Goal: Information Seeking & Learning: Learn about a topic

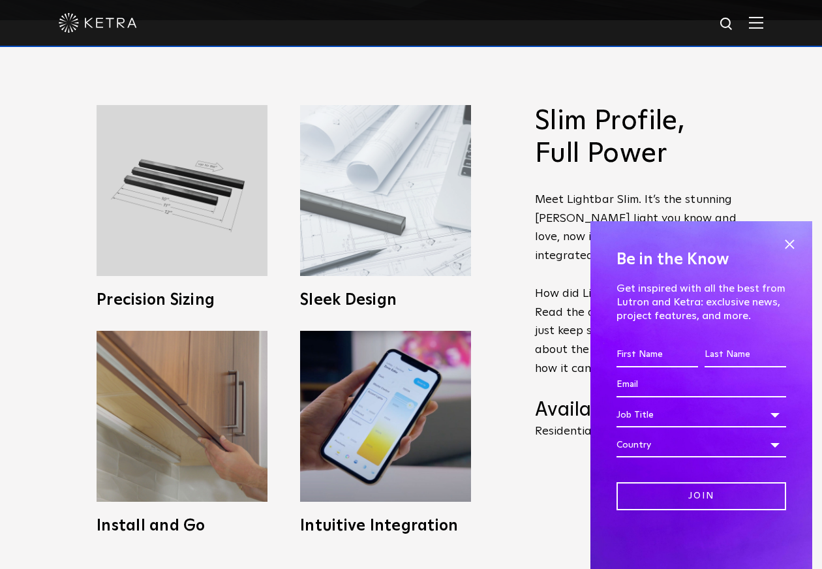
scroll to position [718, 0]
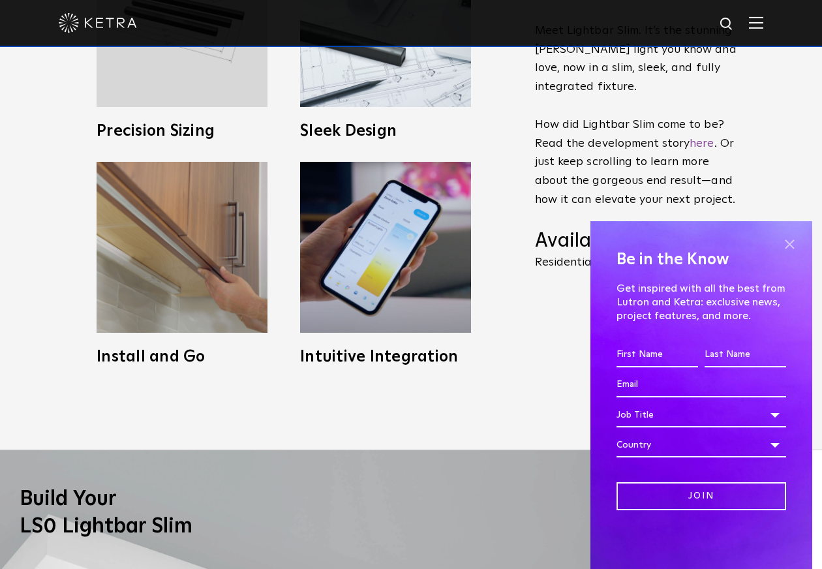
click at [788, 243] on span at bounding box center [790, 244] width 20 height 20
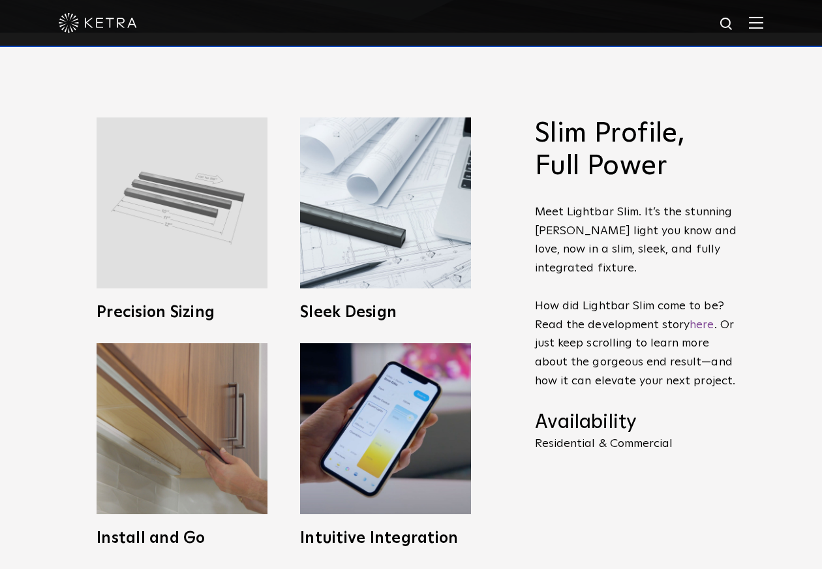
scroll to position [653, 0]
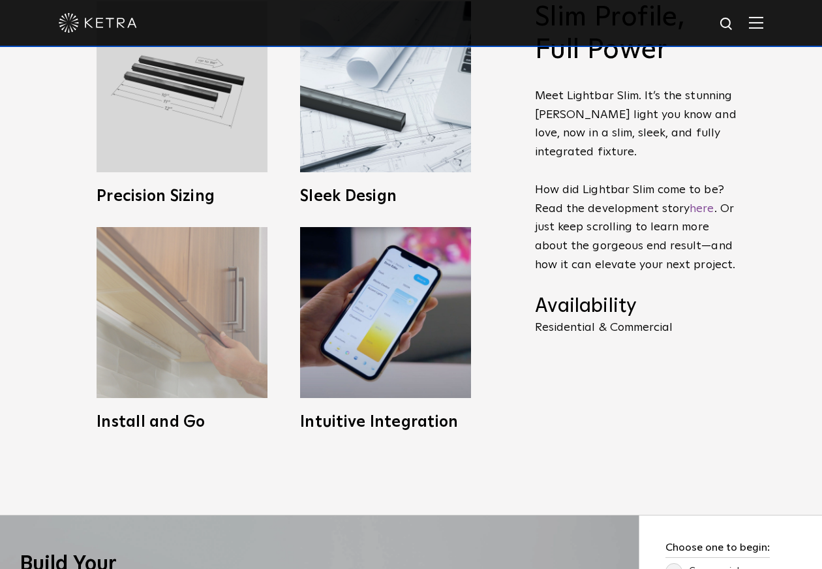
click at [178, 328] on img at bounding box center [182, 312] width 171 height 171
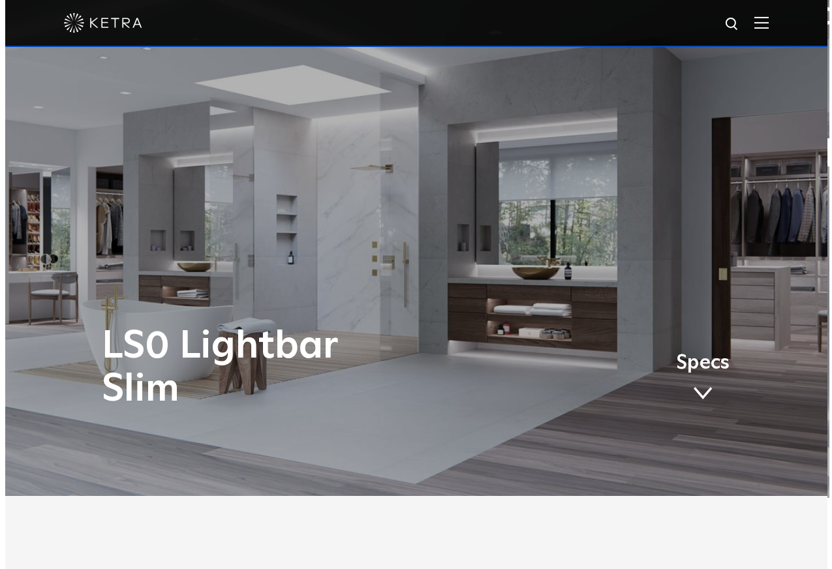
scroll to position [0, 0]
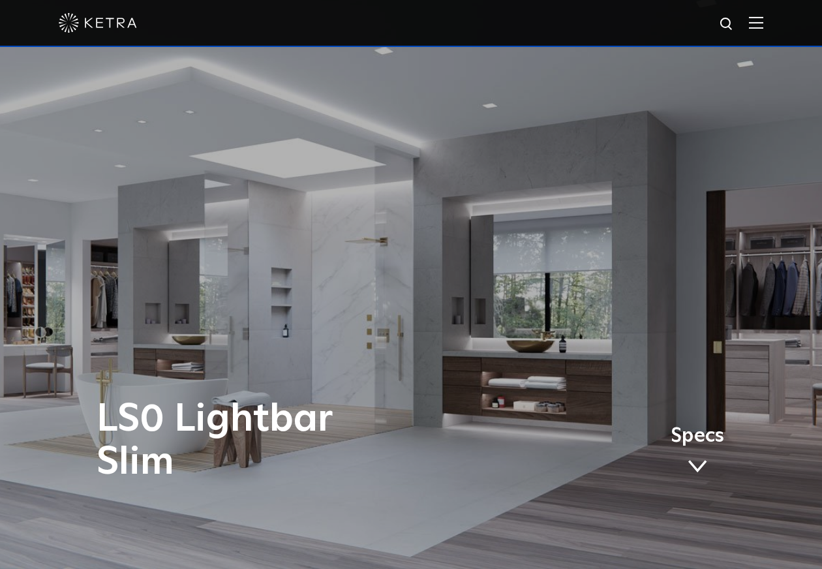
click at [764, 20] on img at bounding box center [756, 22] width 14 height 12
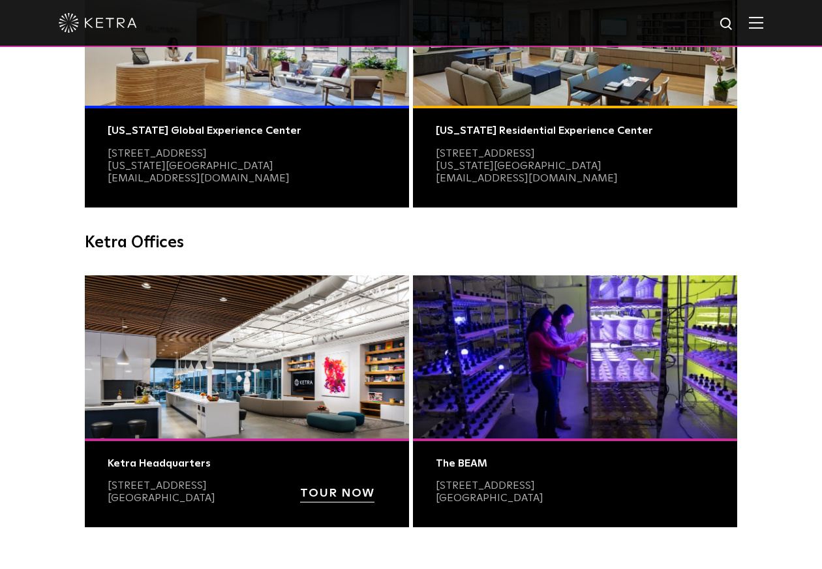
scroll to position [457, 0]
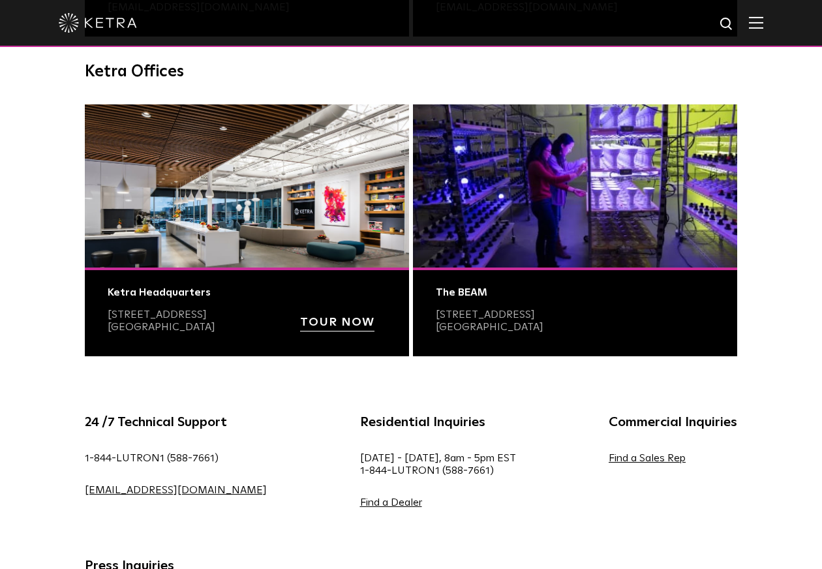
click at [45, 446] on div "24 /7 Technical Support 1-844-LUTRON1 (588-7661) lightingsupport@lutron.com Res…" at bounding box center [411, 526] width 822 height 294
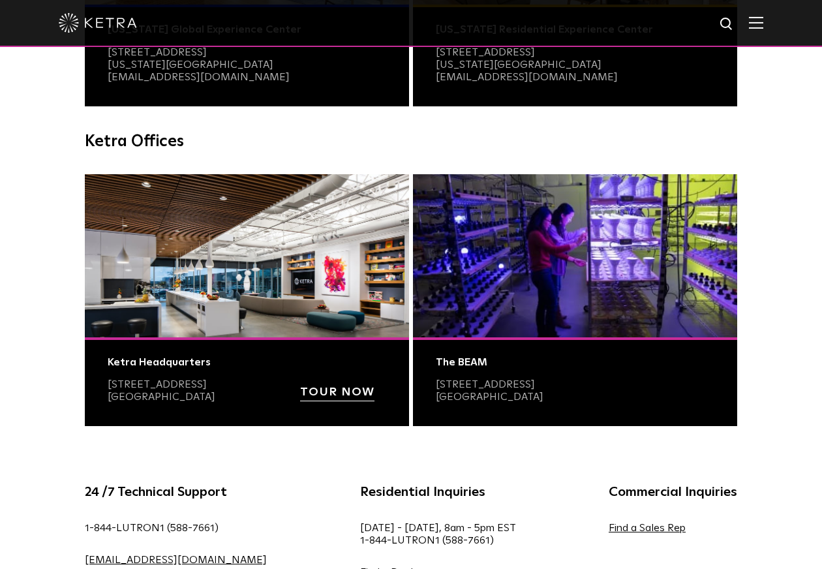
scroll to position [0, 0]
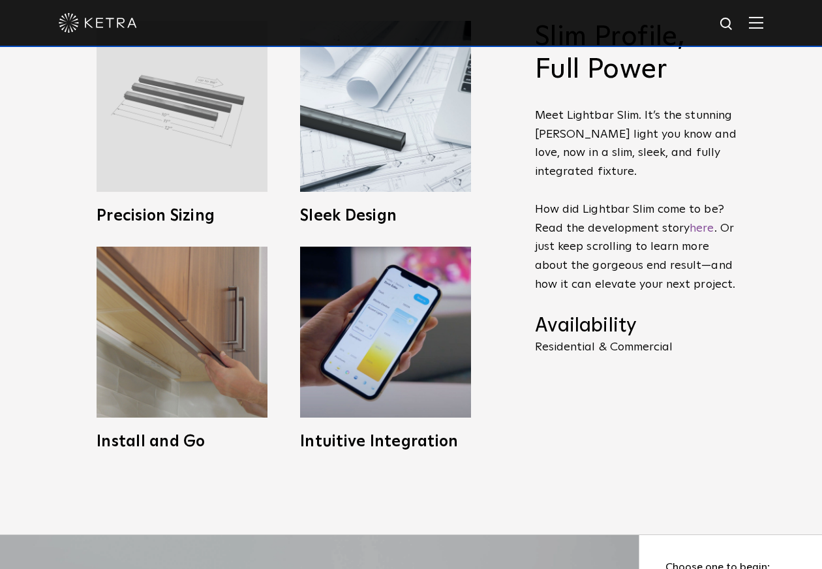
scroll to position [653, 0]
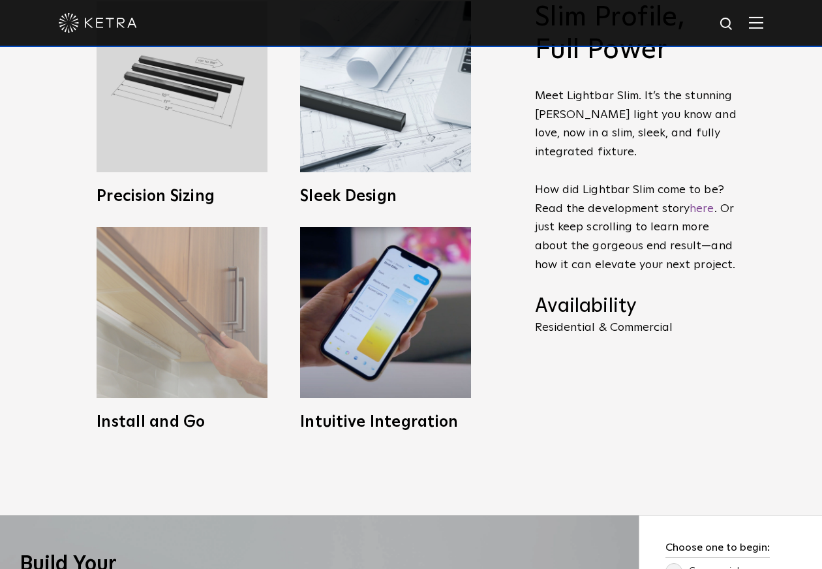
click at [162, 324] on img at bounding box center [182, 312] width 171 height 171
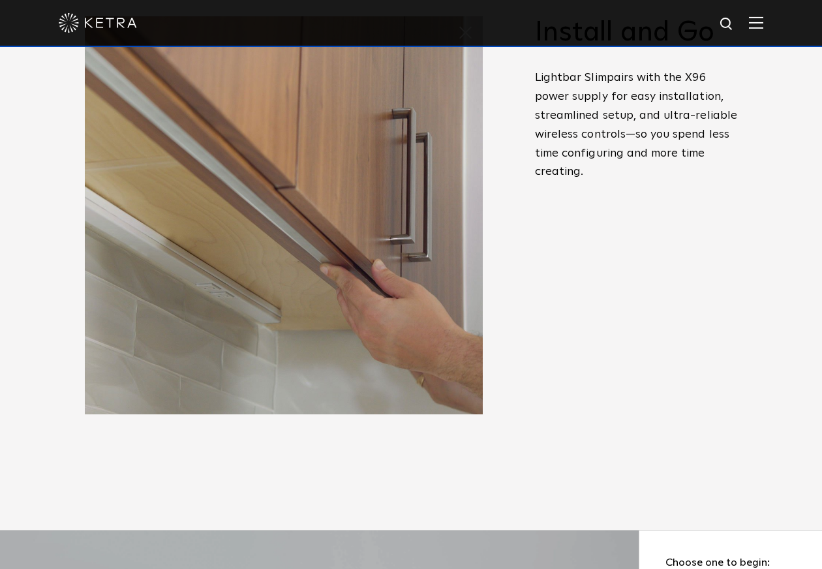
scroll to position [326, 0]
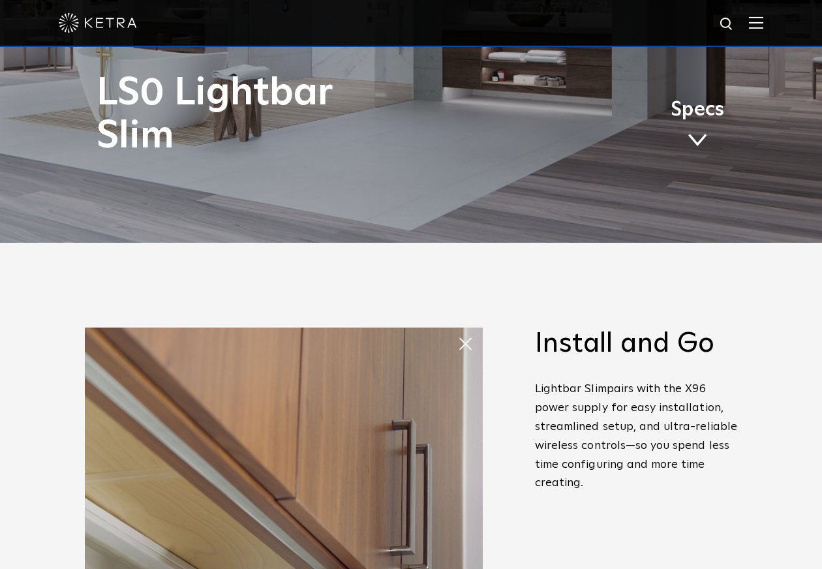
click at [458, 331] on span at bounding box center [458, 331] width 0 height 0
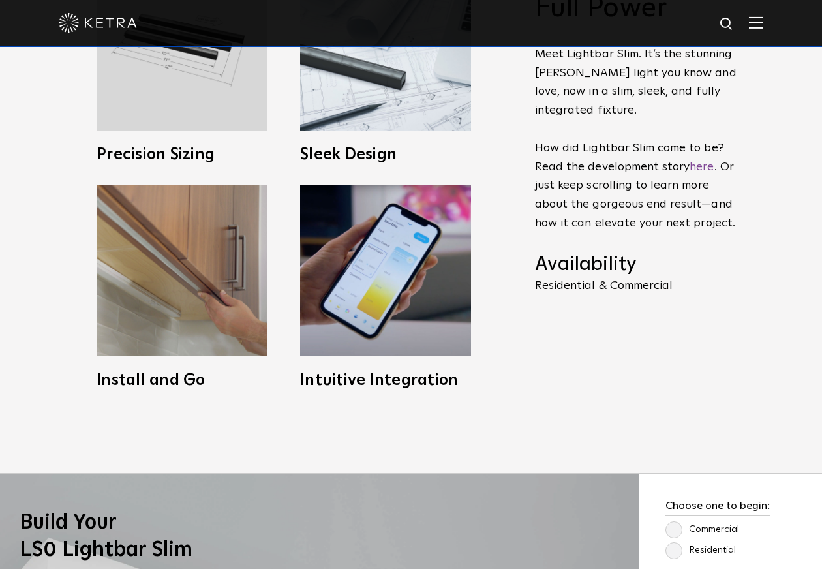
scroll to position [1044, 0]
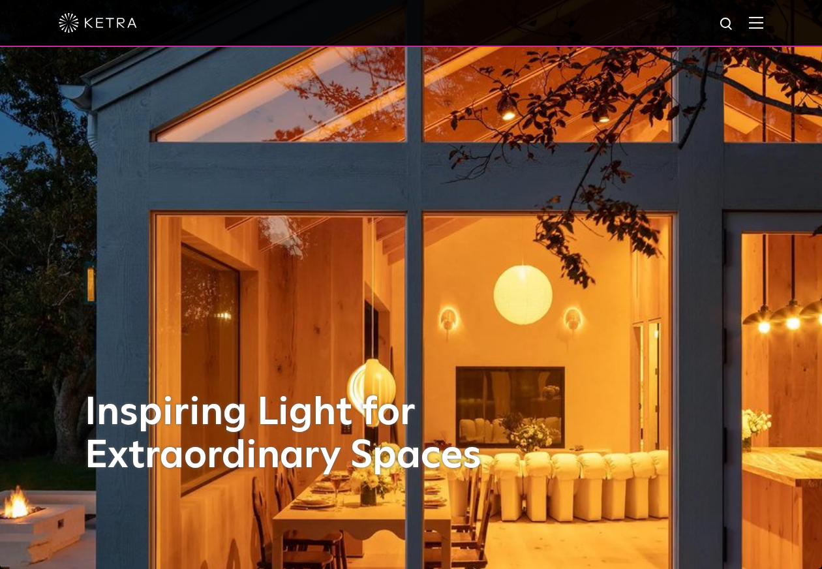
click at [764, 22] on img at bounding box center [756, 22] width 14 height 12
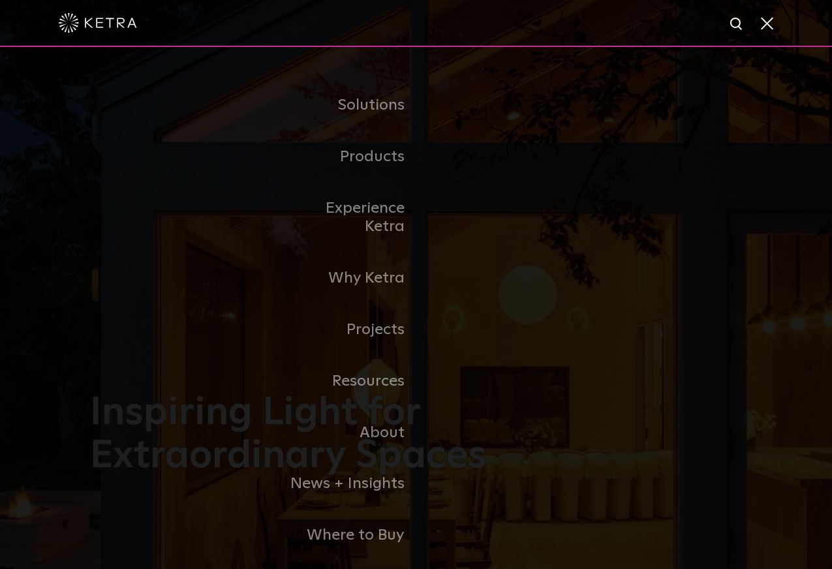
click at [329, 28] on div at bounding box center [416, 23] width 715 height 46
click at [766, 24] on span at bounding box center [766, 22] width 14 height 13
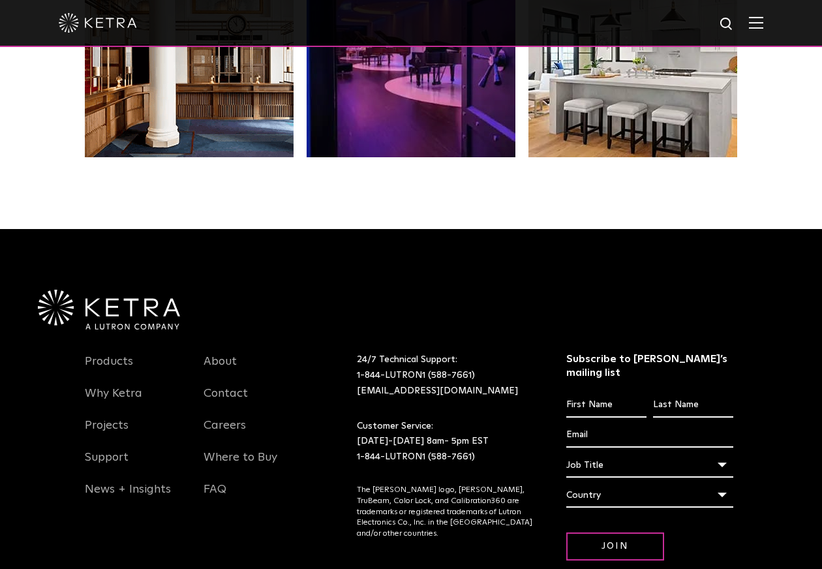
scroll to position [2745, 0]
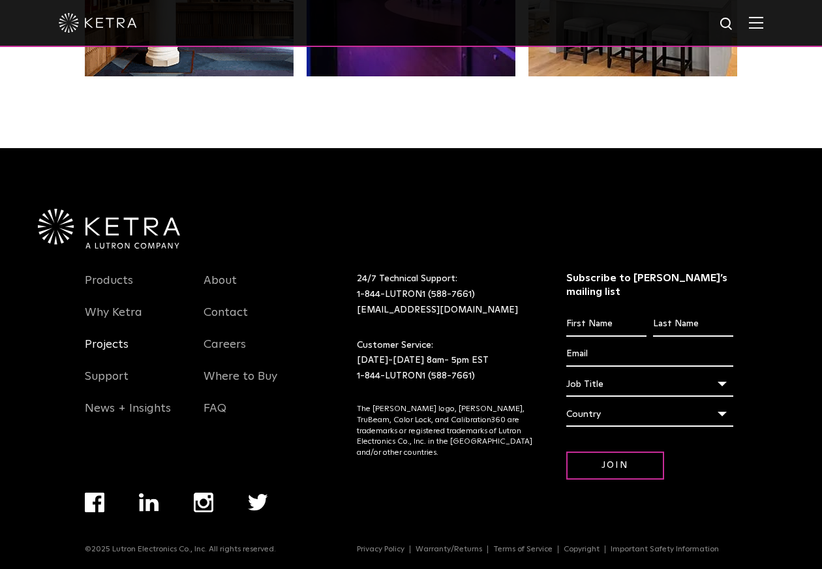
click at [104, 345] on link "Projects" at bounding box center [107, 352] width 44 height 30
click at [104, 286] on link "Products" at bounding box center [109, 289] width 48 height 30
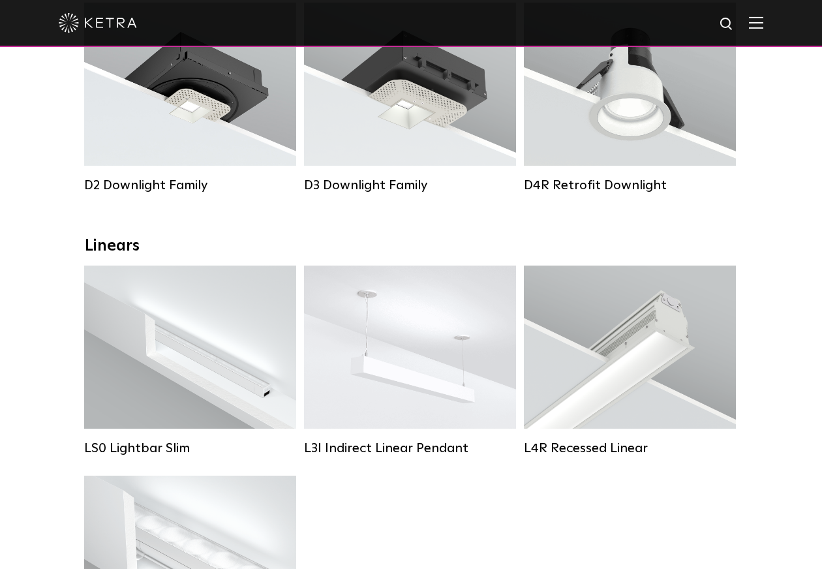
scroll to position [457, 0]
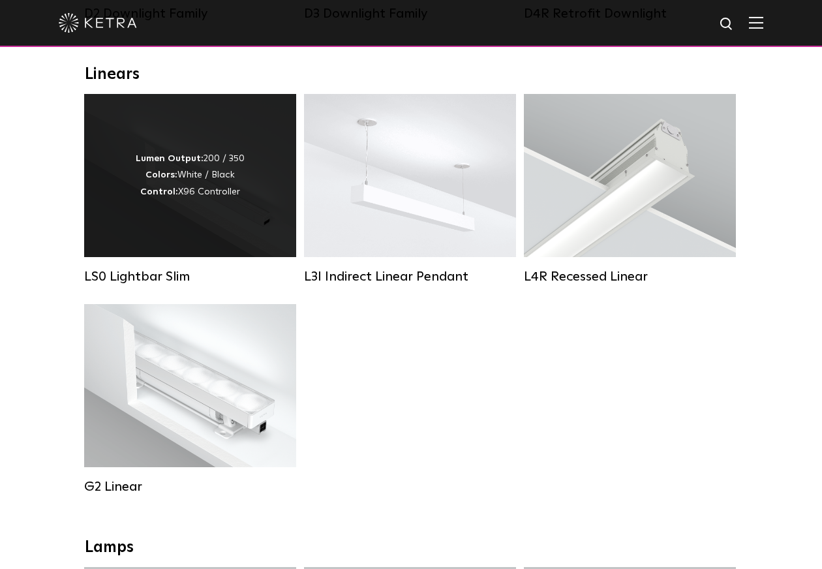
click at [205, 200] on div "Lumen Output: 200 / 350 Colors: White / Black Control: X96 Controller" at bounding box center [190, 176] width 109 height 50
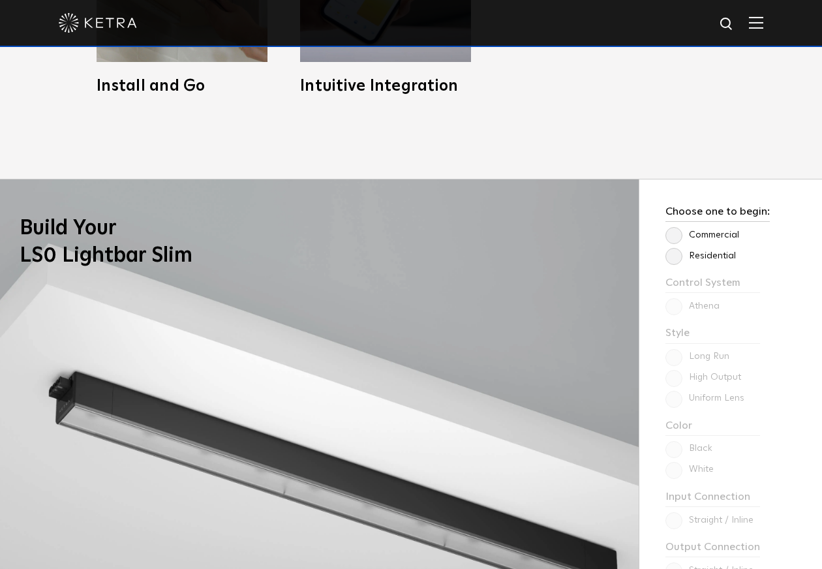
scroll to position [979, 0]
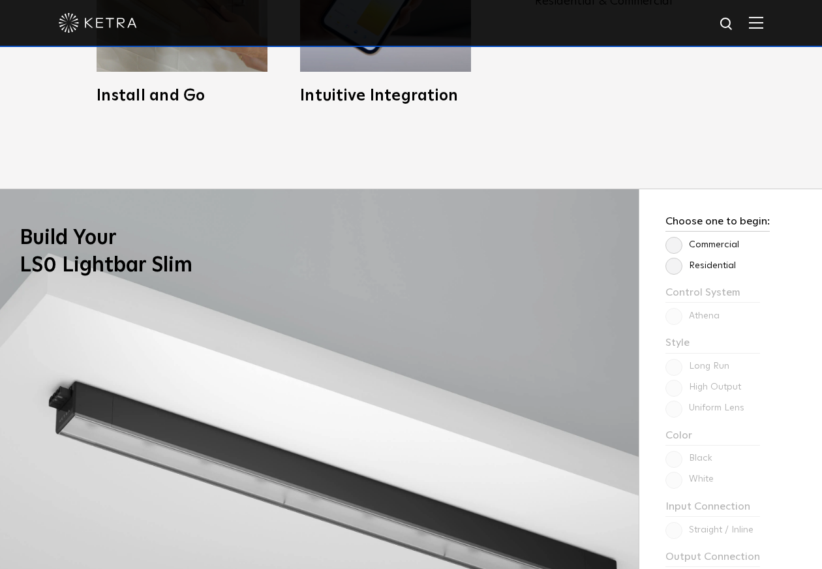
click at [677, 270] on label "Residential" at bounding box center [701, 265] width 70 height 11
click at [0, 0] on input "Residential" at bounding box center [0, 0] width 0 height 0
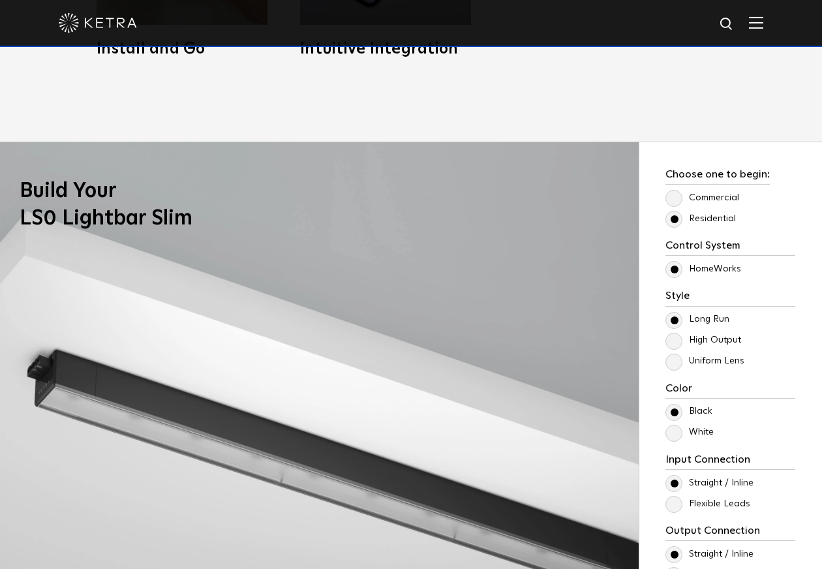
scroll to position [1110, 0]
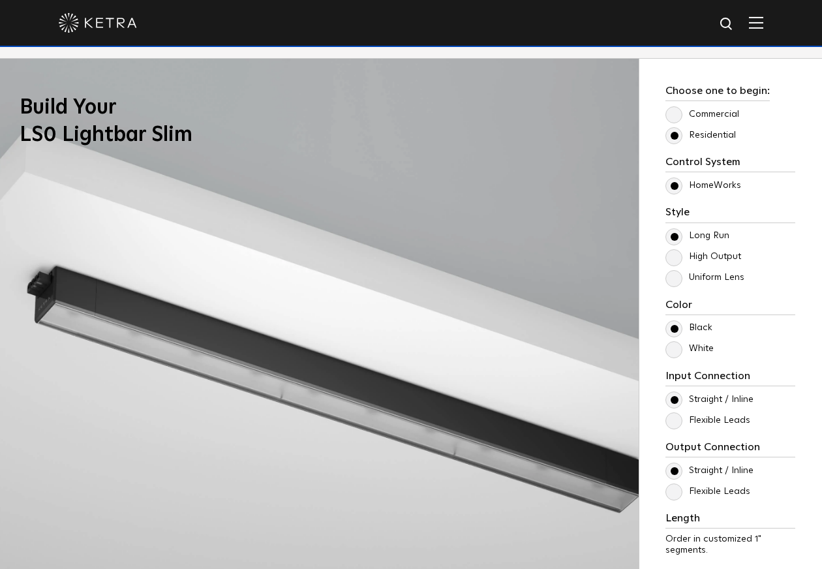
click at [673, 279] on label "Uniform Lens" at bounding box center [705, 277] width 79 height 11
click at [0, 0] on input "Uniform Lens" at bounding box center [0, 0] width 0 height 0
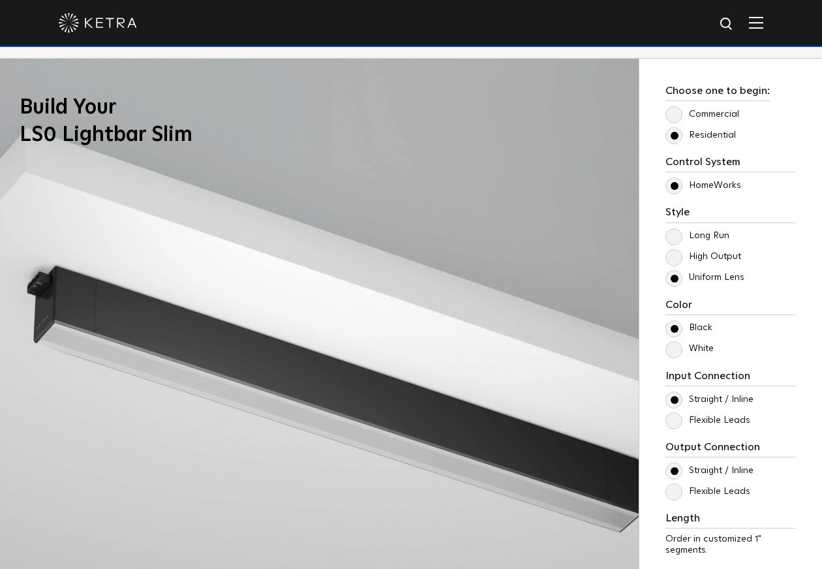
click at [674, 237] on label "Long Run" at bounding box center [698, 235] width 64 height 11
click at [0, 0] on input "Long Run" at bounding box center [0, 0] width 0 height 0
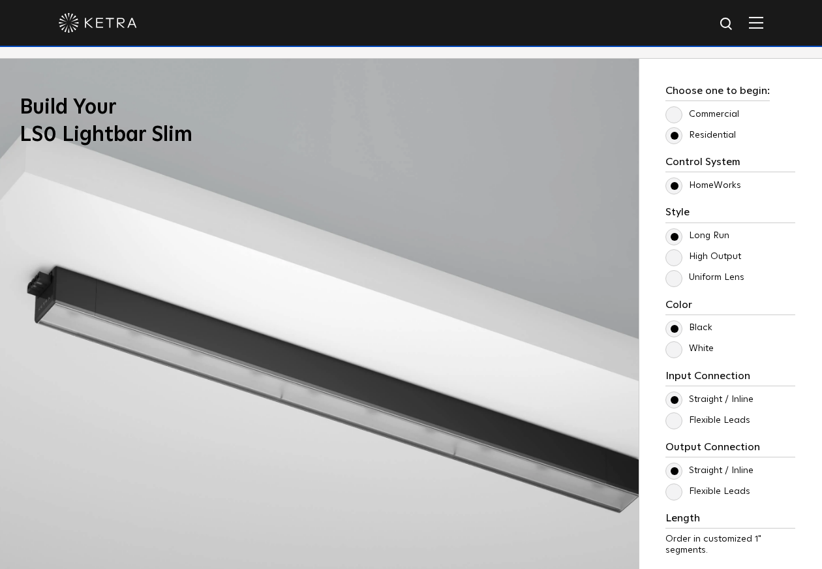
click at [670, 277] on label "Uniform Lens" at bounding box center [705, 277] width 79 height 11
click at [0, 0] on input "Uniform Lens" at bounding box center [0, 0] width 0 height 0
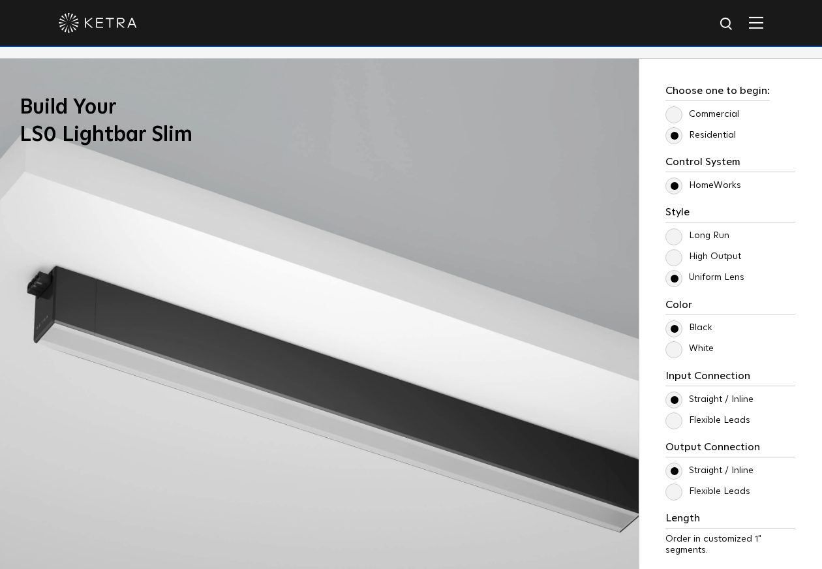
click at [676, 238] on label "Long Run" at bounding box center [698, 235] width 64 height 11
click at [0, 0] on input "Long Run" at bounding box center [0, 0] width 0 height 0
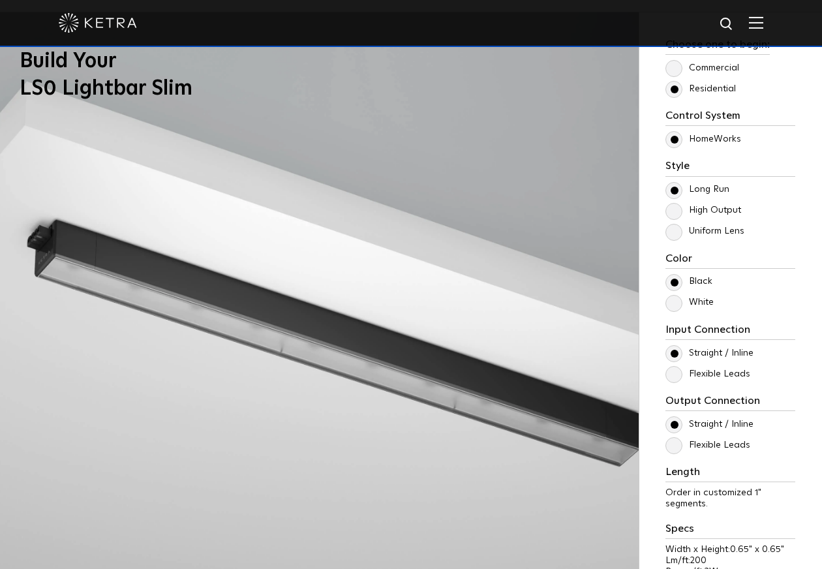
scroll to position [1240, 0]
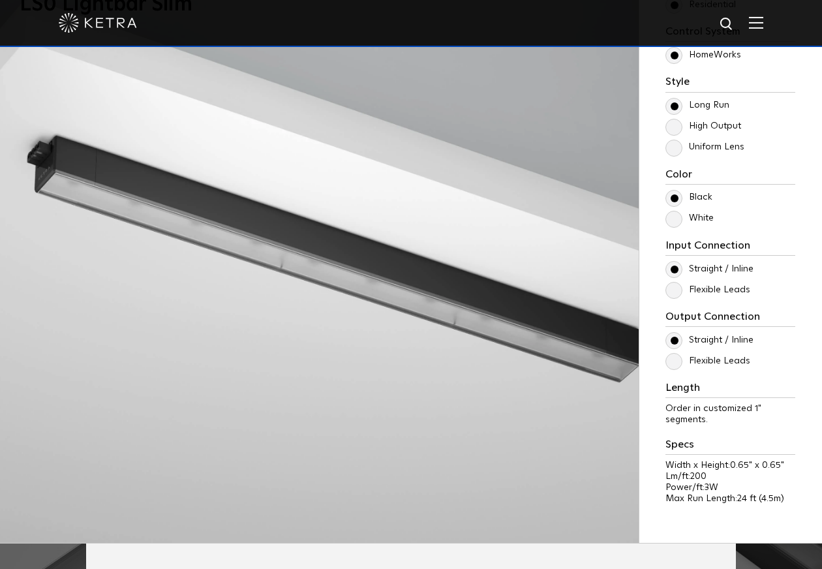
click at [675, 217] on label "White" at bounding box center [690, 218] width 48 height 11
click at [0, 0] on input "White" at bounding box center [0, 0] width 0 height 0
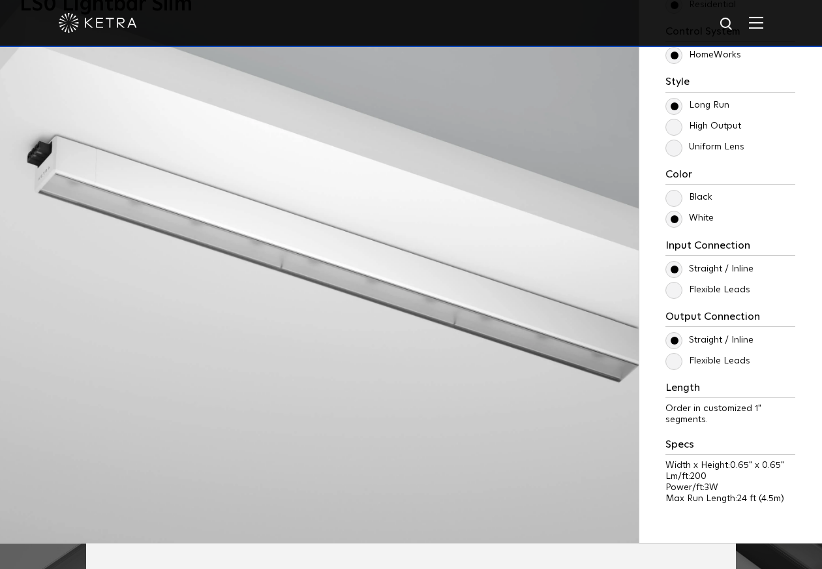
click at [672, 292] on label "Flexible Leads" at bounding box center [708, 290] width 85 height 11
click at [0, 0] on input "Flexible Leads" at bounding box center [0, 0] width 0 height 0
click at [674, 266] on label "Straight / Inline" at bounding box center [710, 269] width 88 height 11
click at [0, 0] on input "Straight / Inline" at bounding box center [0, 0] width 0 height 0
click at [670, 362] on label "Flexible Leads" at bounding box center [708, 361] width 85 height 11
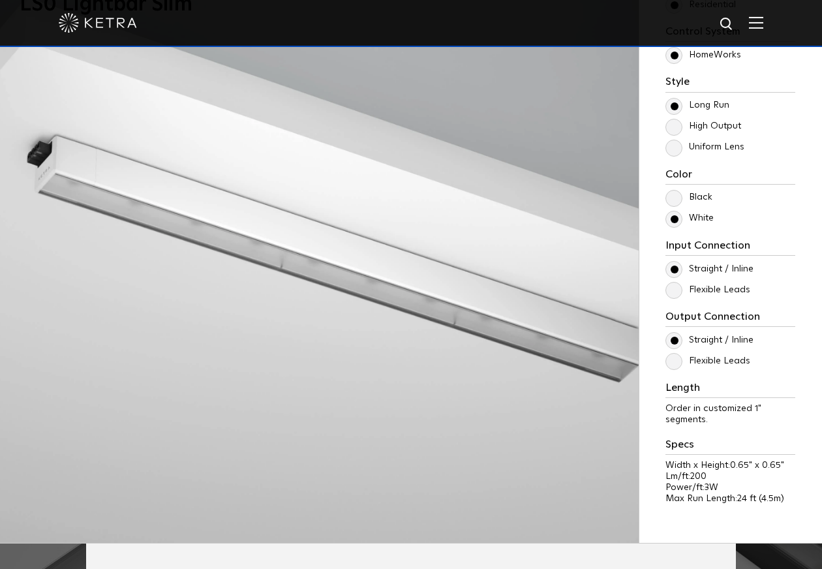
click at [0, 0] on input "Flexible Leads" at bounding box center [0, 0] width 0 height 0
click at [670, 330] on div "Output Connection Straight / Inline Flexible Leads" at bounding box center [731, 340] width 130 height 58
click at [673, 339] on label "Straight / Inline" at bounding box center [710, 340] width 88 height 11
click at [0, 0] on input "Straight / Inline" at bounding box center [0, 0] width 0 height 0
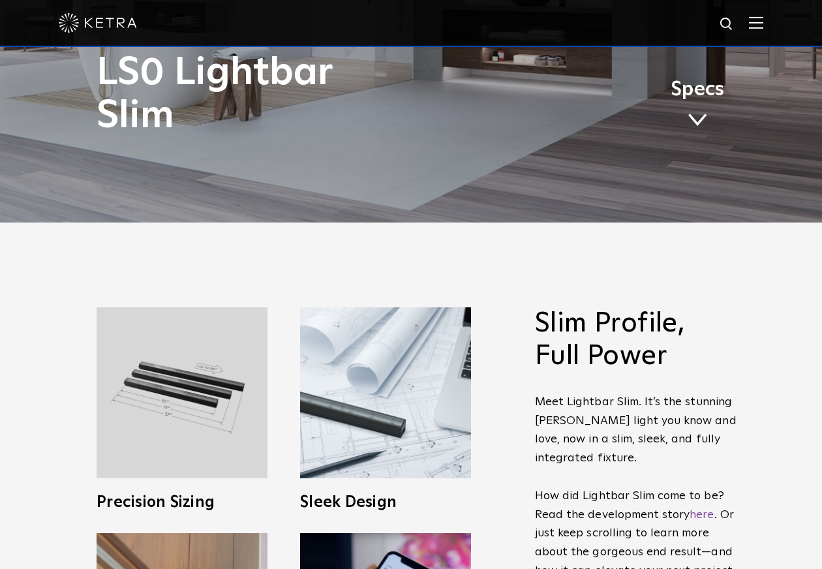
scroll to position [196, 0]
